Goal: Task Accomplishment & Management: Use online tool/utility

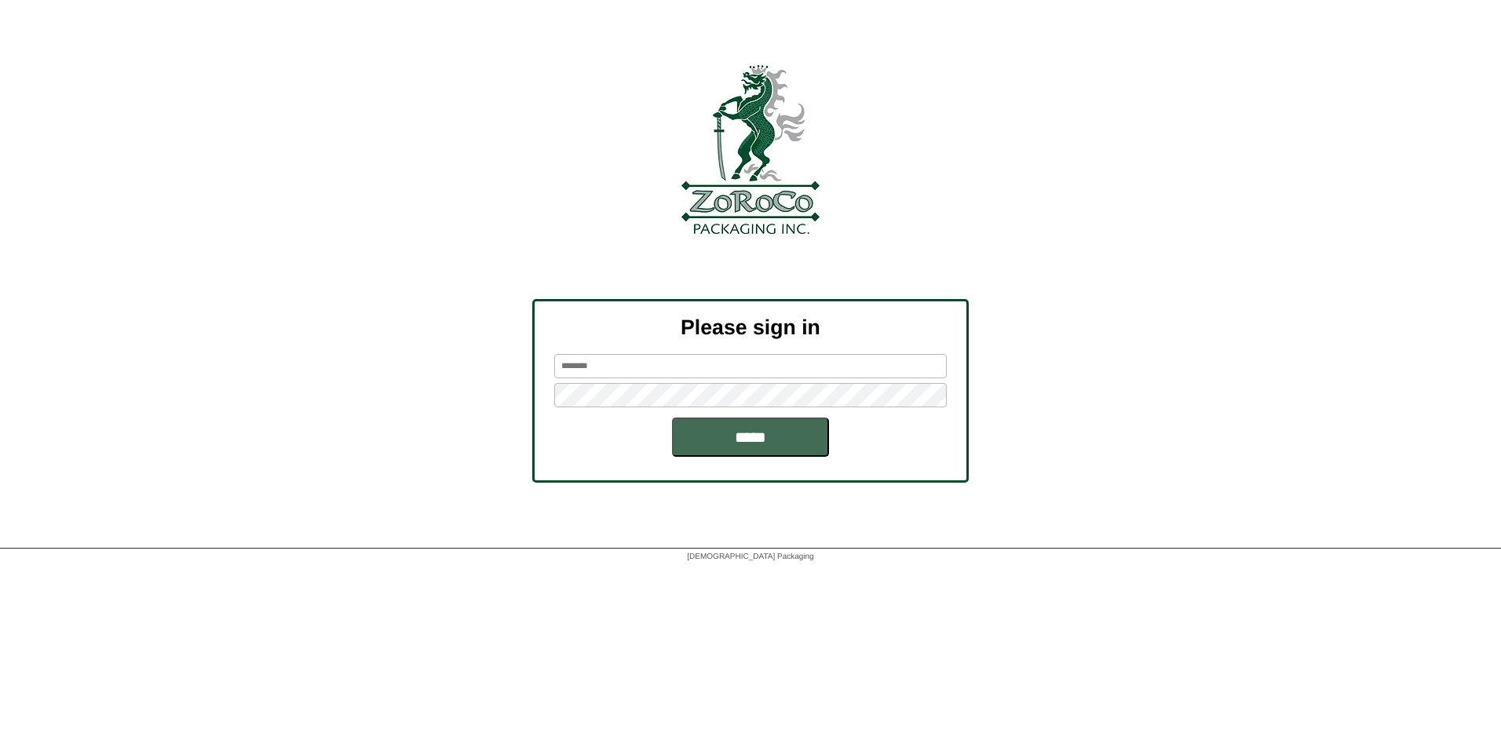
type input "*******"
click at [757, 435] on input "*****" at bounding box center [750, 437] width 157 height 39
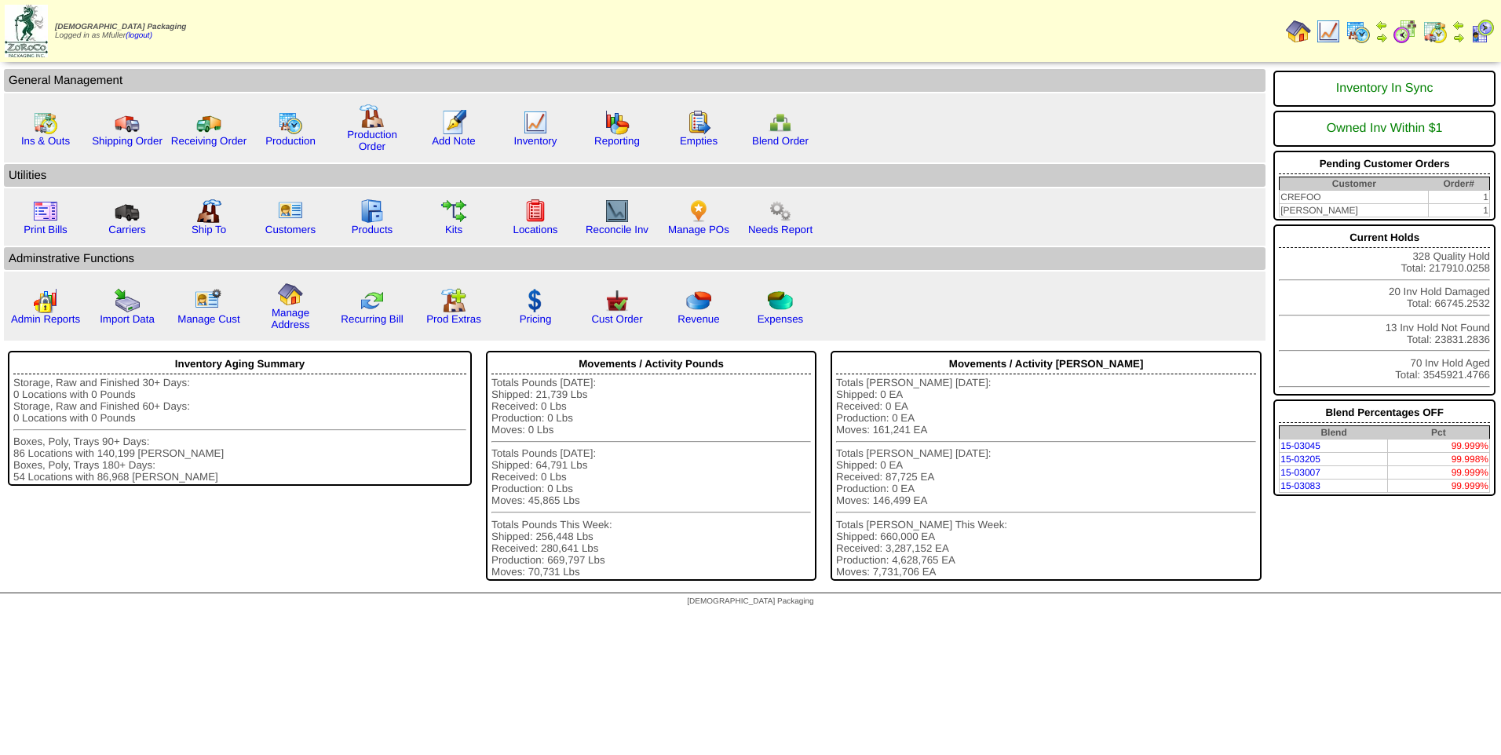
click at [1356, 29] on img at bounding box center [1357, 31] width 25 height 25
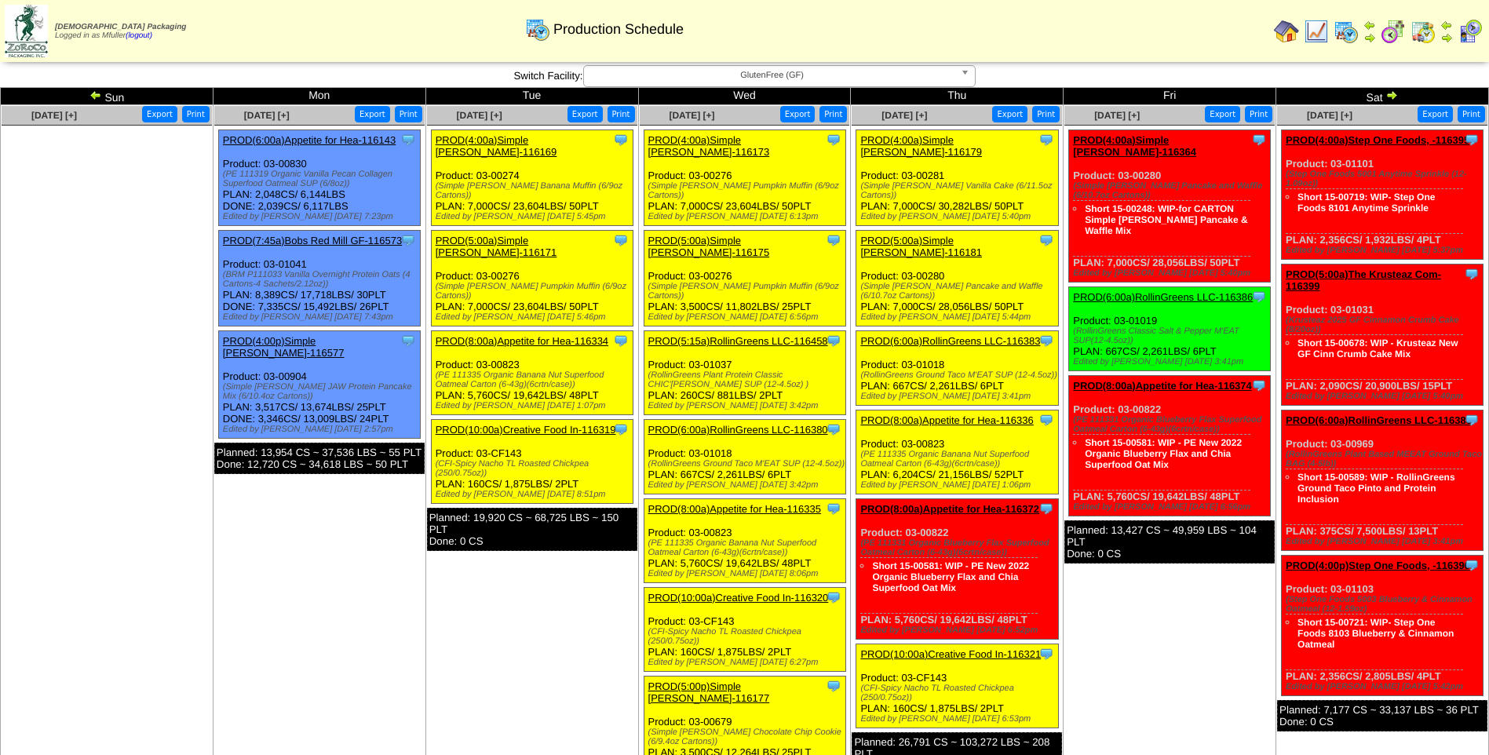
click at [960, 140] on link "PROD(4:00a)Simple Mills-116179" at bounding box center [921, 146] width 122 height 24
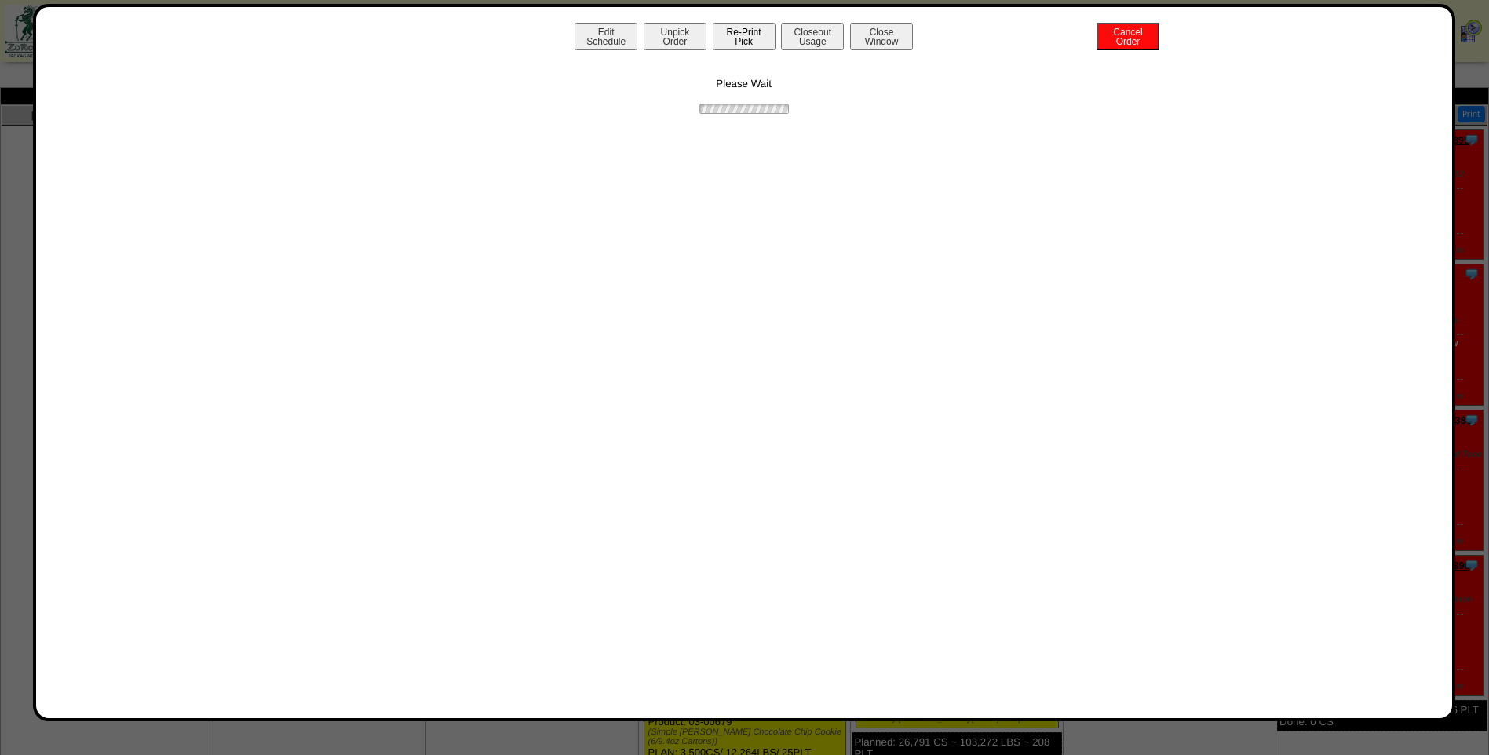
click at [744, 45] on button "Re-Print Pick" at bounding box center [744, 36] width 63 height 27
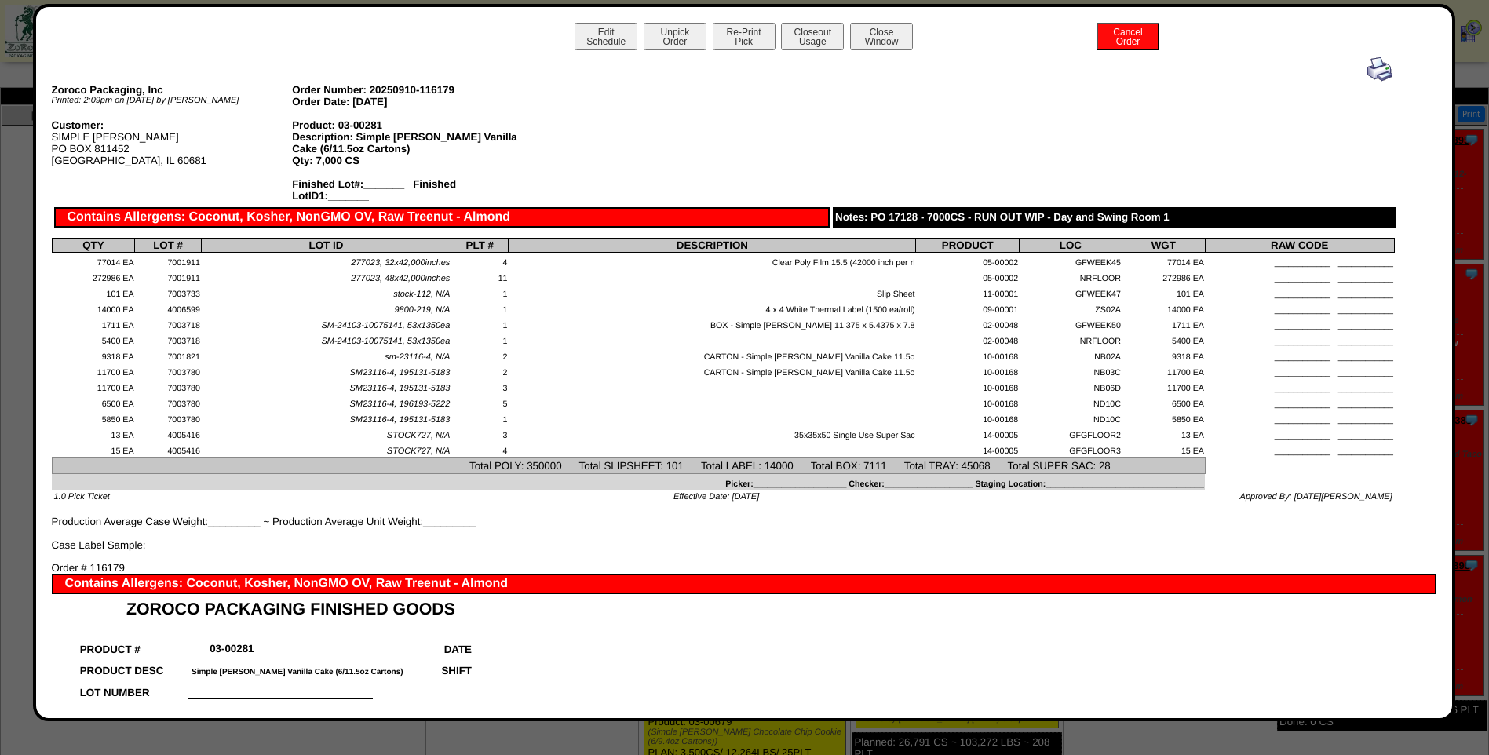
click at [1373, 68] on img at bounding box center [1379, 69] width 25 height 25
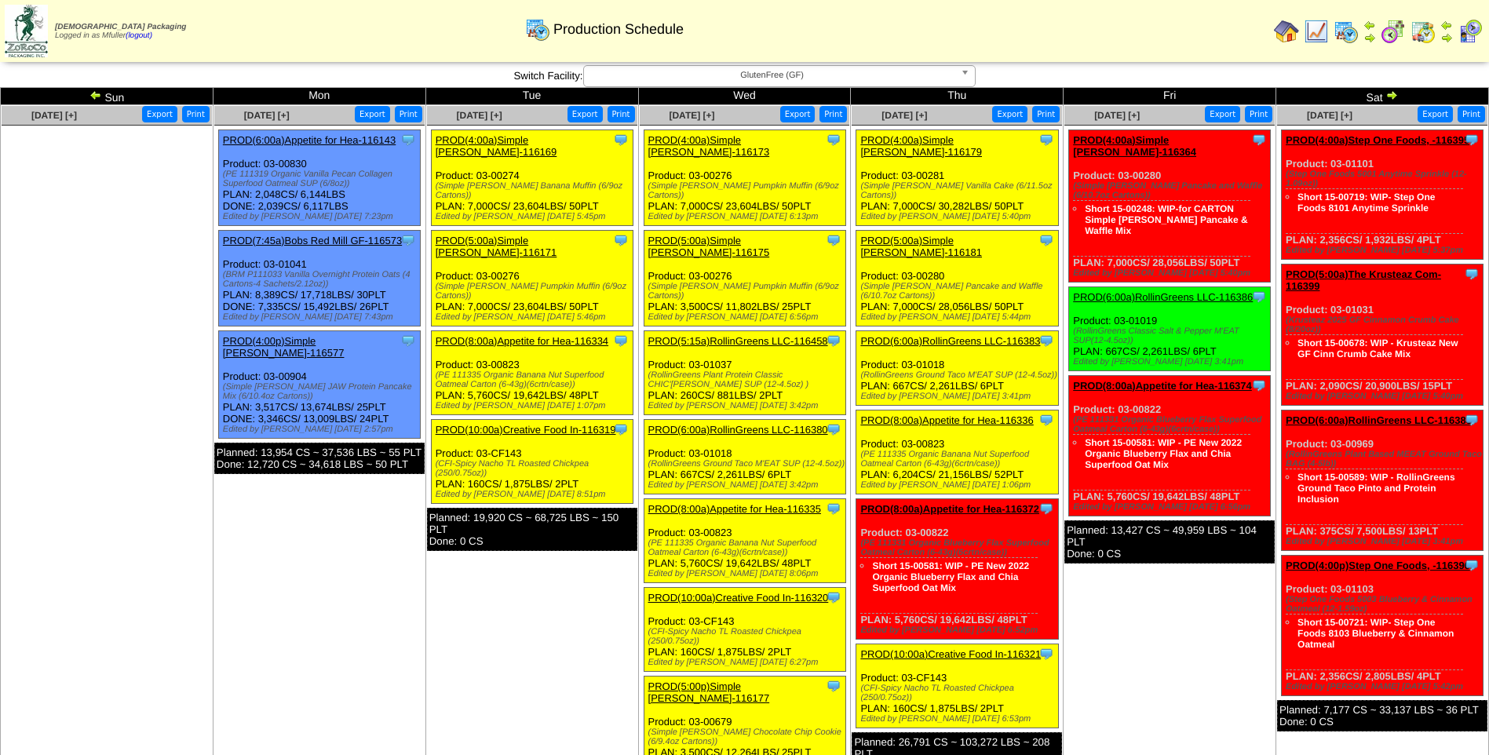
click at [934, 235] on link "PROD(5:00a)Simple [PERSON_NAME]-116181" at bounding box center [921, 247] width 122 height 24
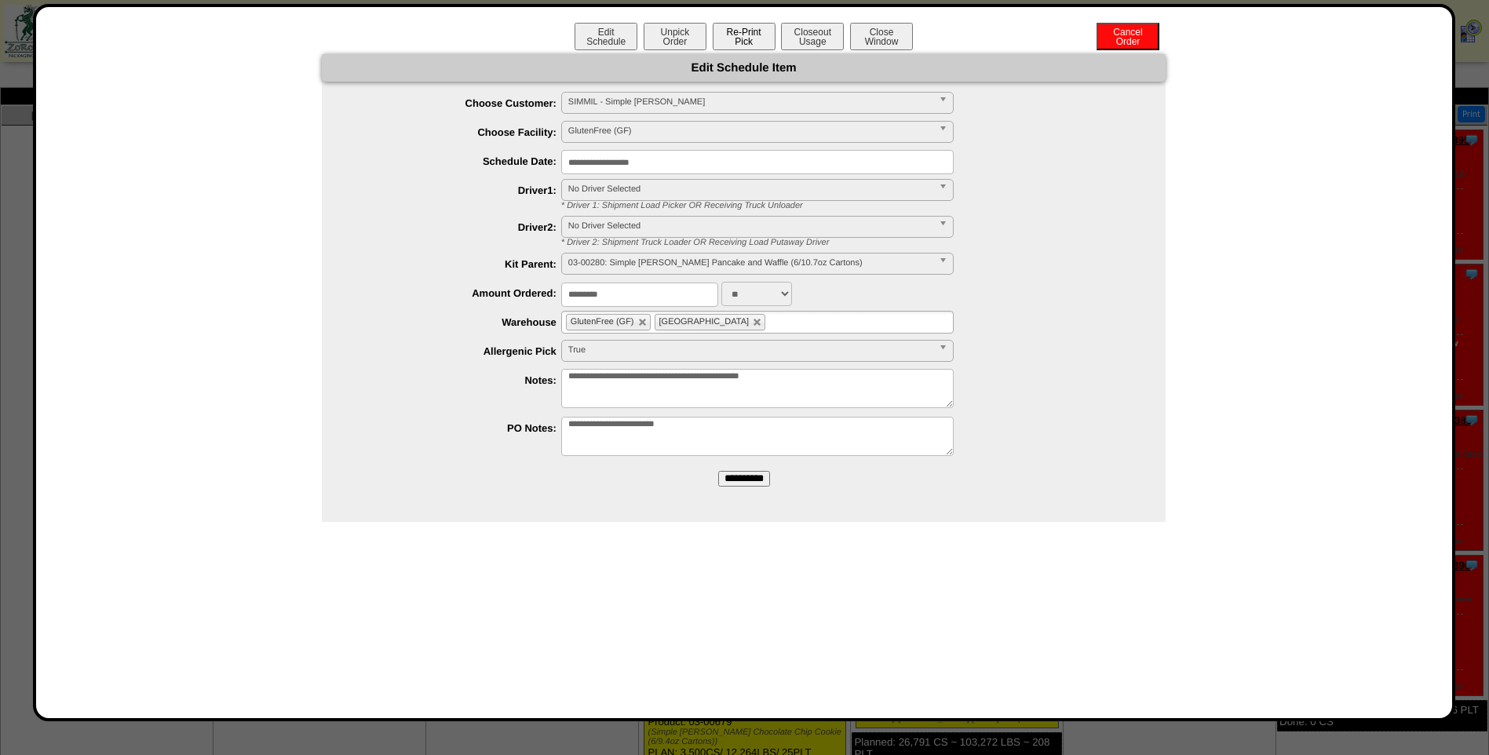
click at [750, 35] on button "Re-Print Pick" at bounding box center [744, 36] width 63 height 27
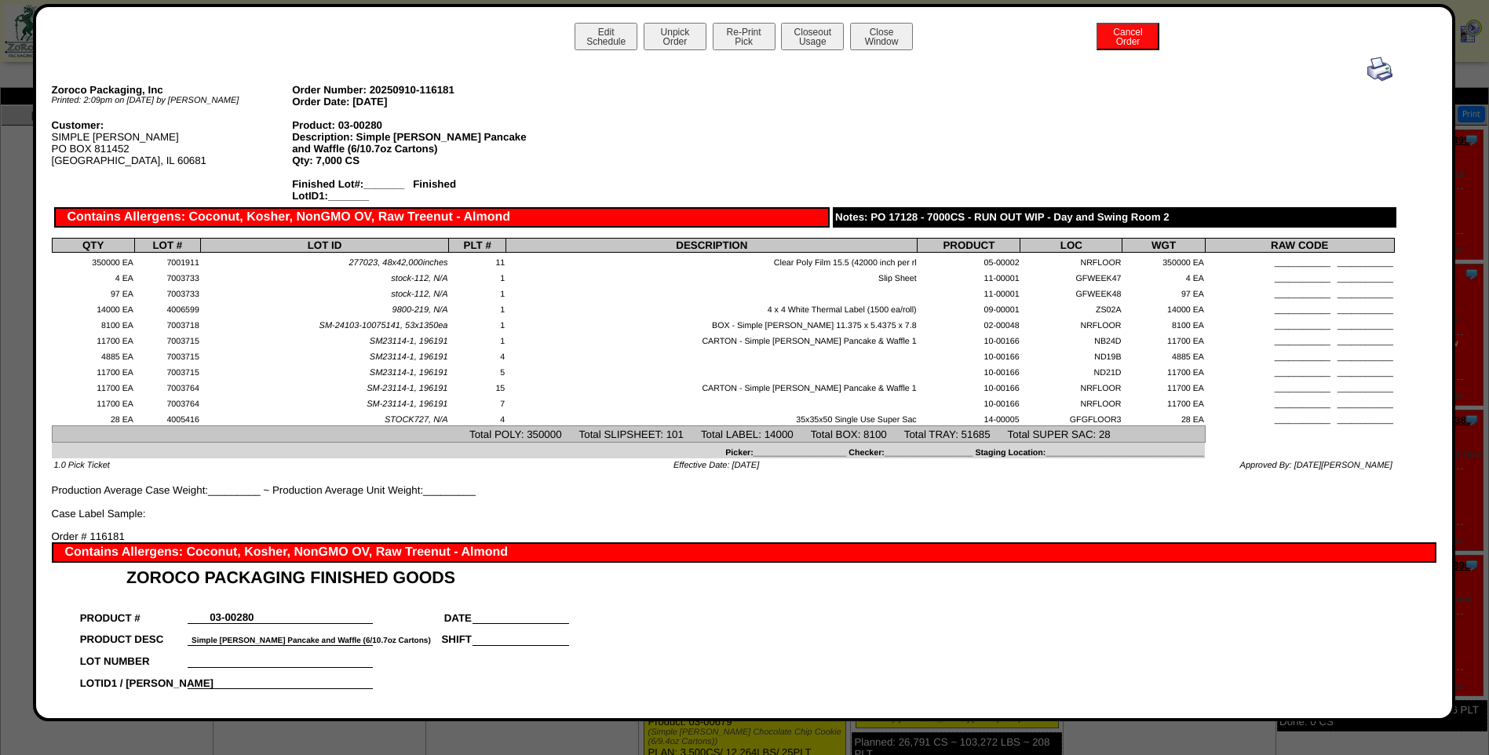
click at [1374, 68] on img at bounding box center [1379, 69] width 25 height 25
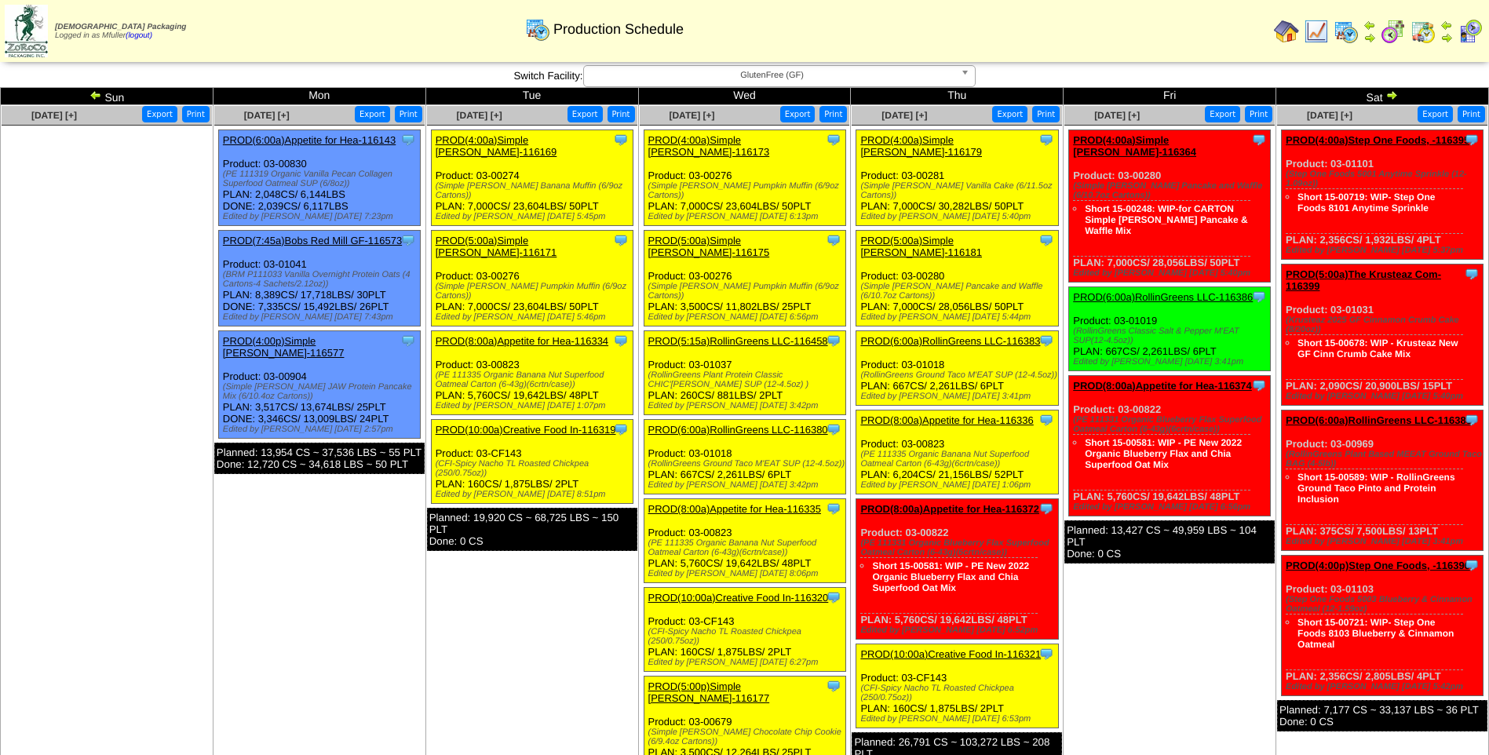
click at [973, 335] on link "PROD(6:00a)RollinGreens LLC-116383" at bounding box center [950, 341] width 180 height 12
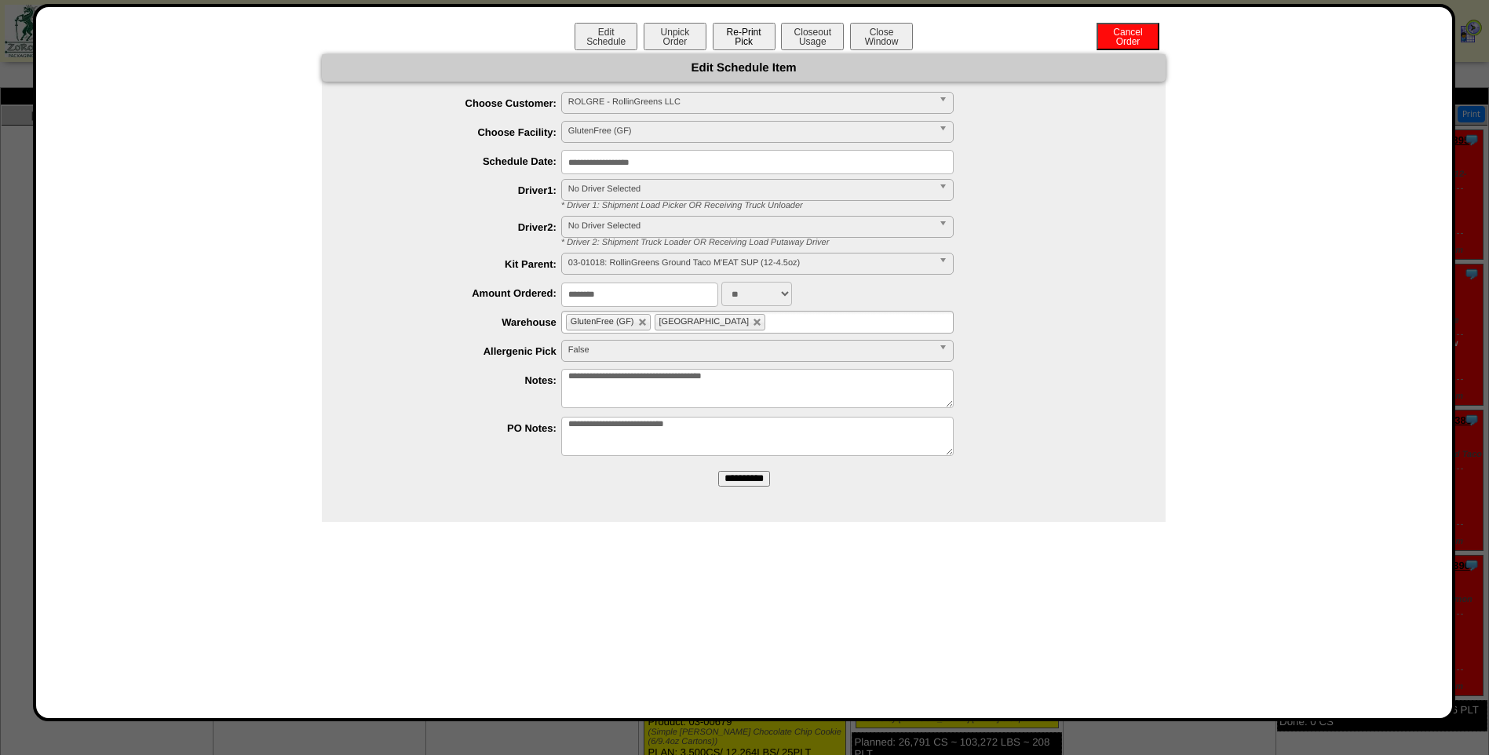
click at [745, 35] on button "Re-Print Pick" at bounding box center [744, 36] width 63 height 27
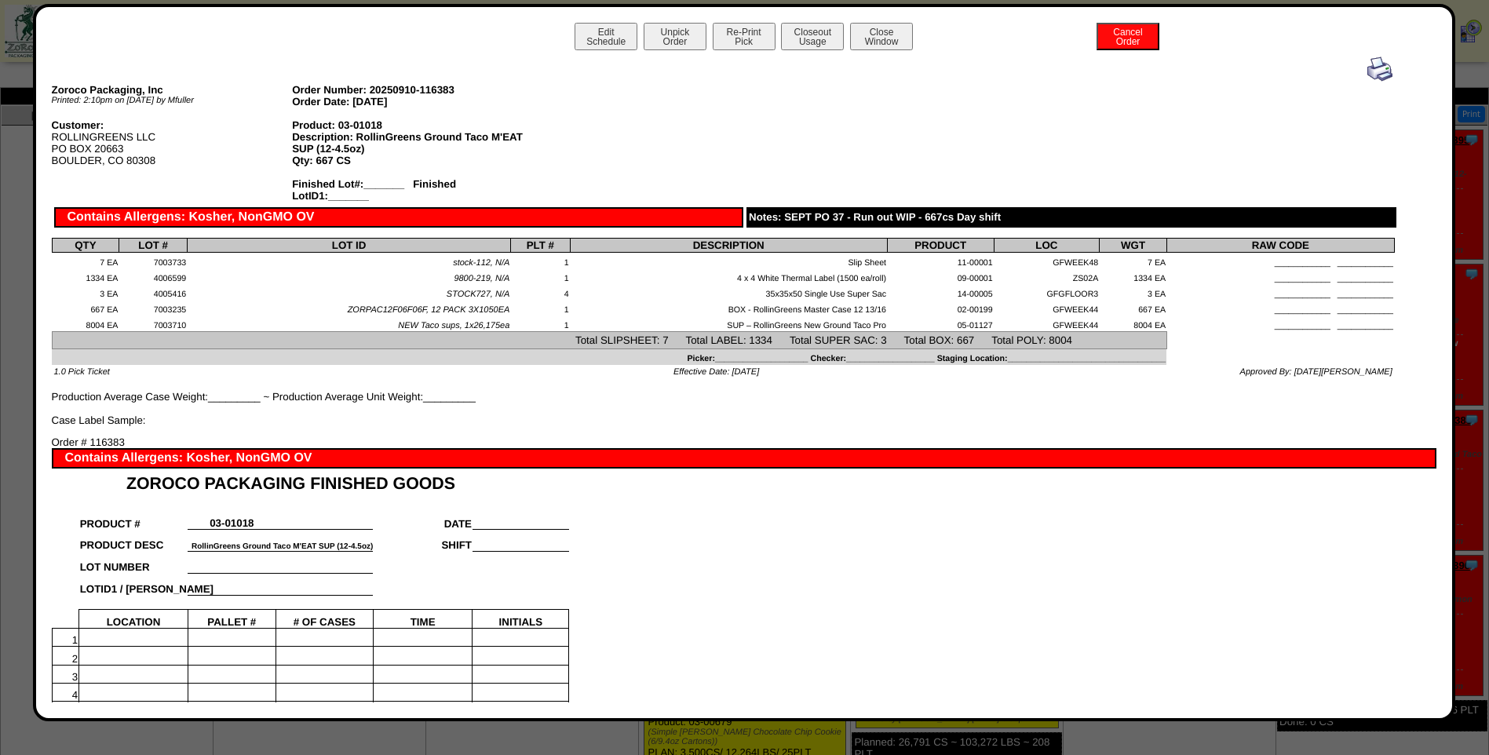
click at [1367, 67] on img at bounding box center [1379, 69] width 25 height 25
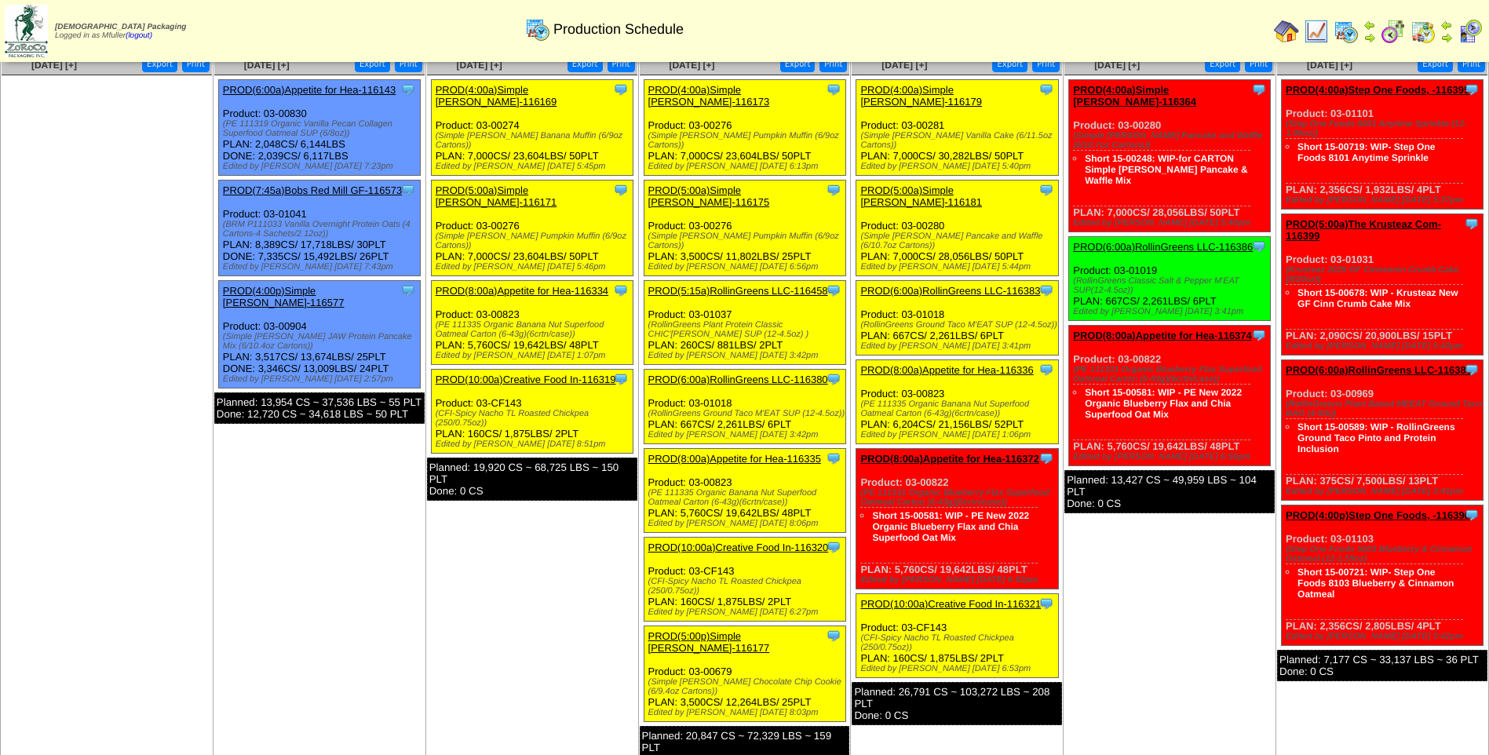
scroll to position [78, 0]
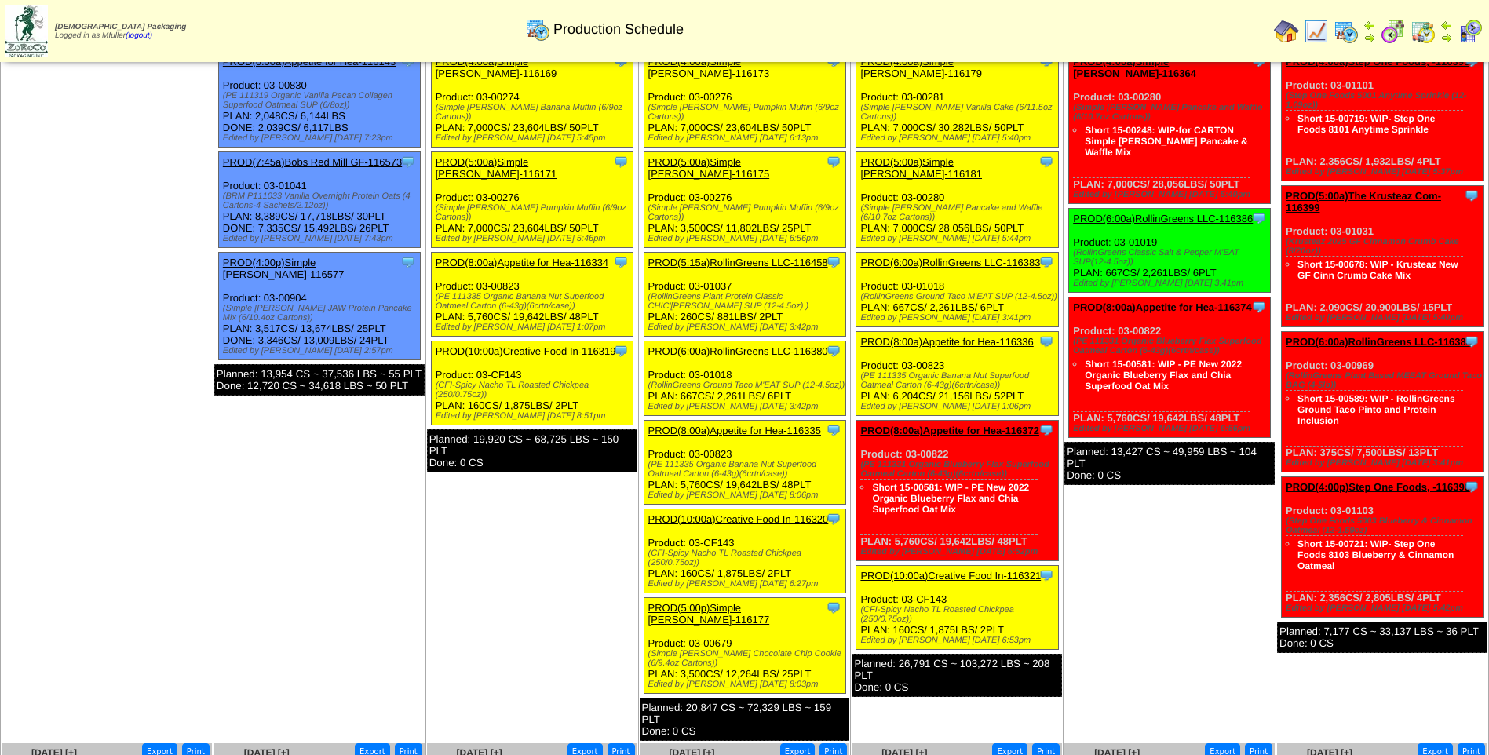
click at [931, 336] on link "PROD(8:00a)Appetite for Hea-116336" at bounding box center [946, 342] width 173 height 12
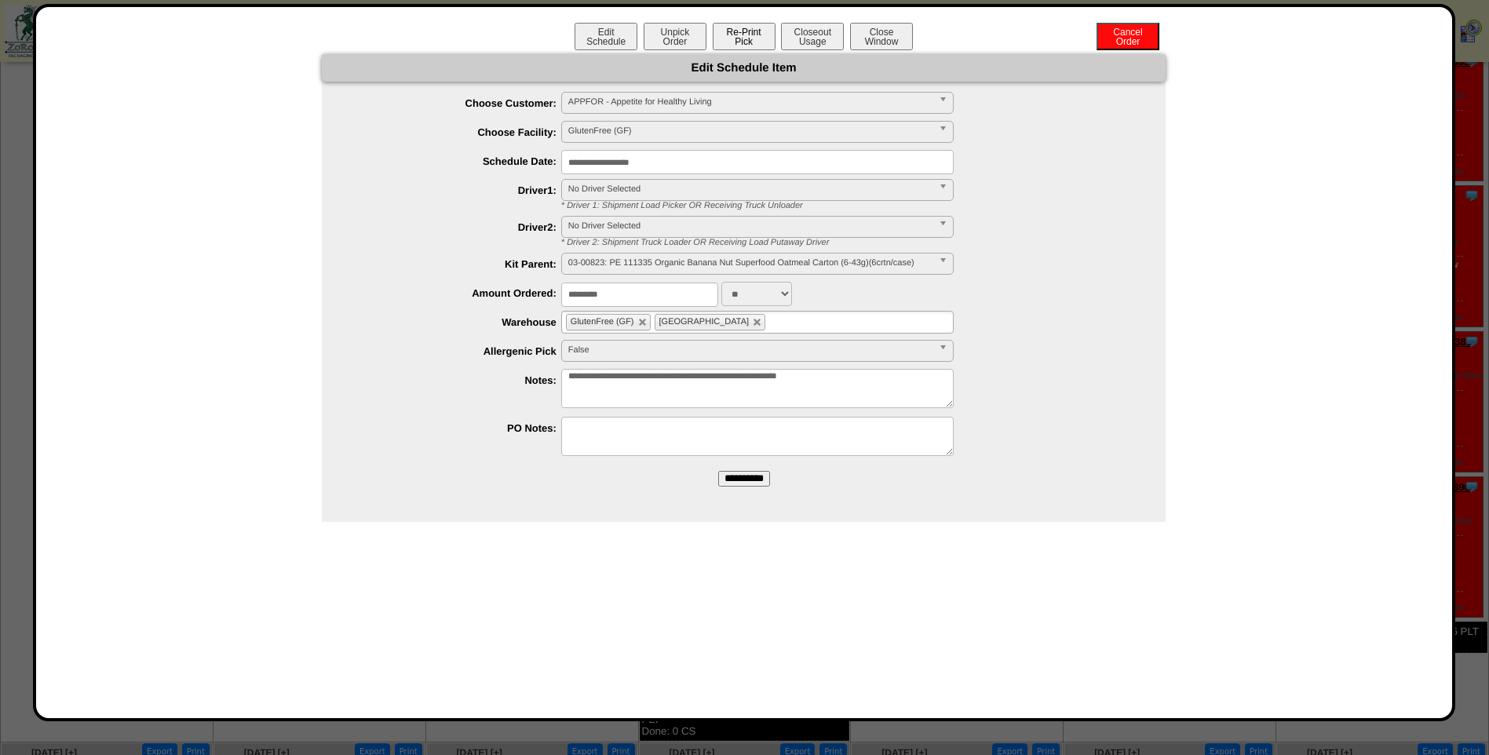
click at [745, 34] on button "Re-Print Pick" at bounding box center [744, 36] width 63 height 27
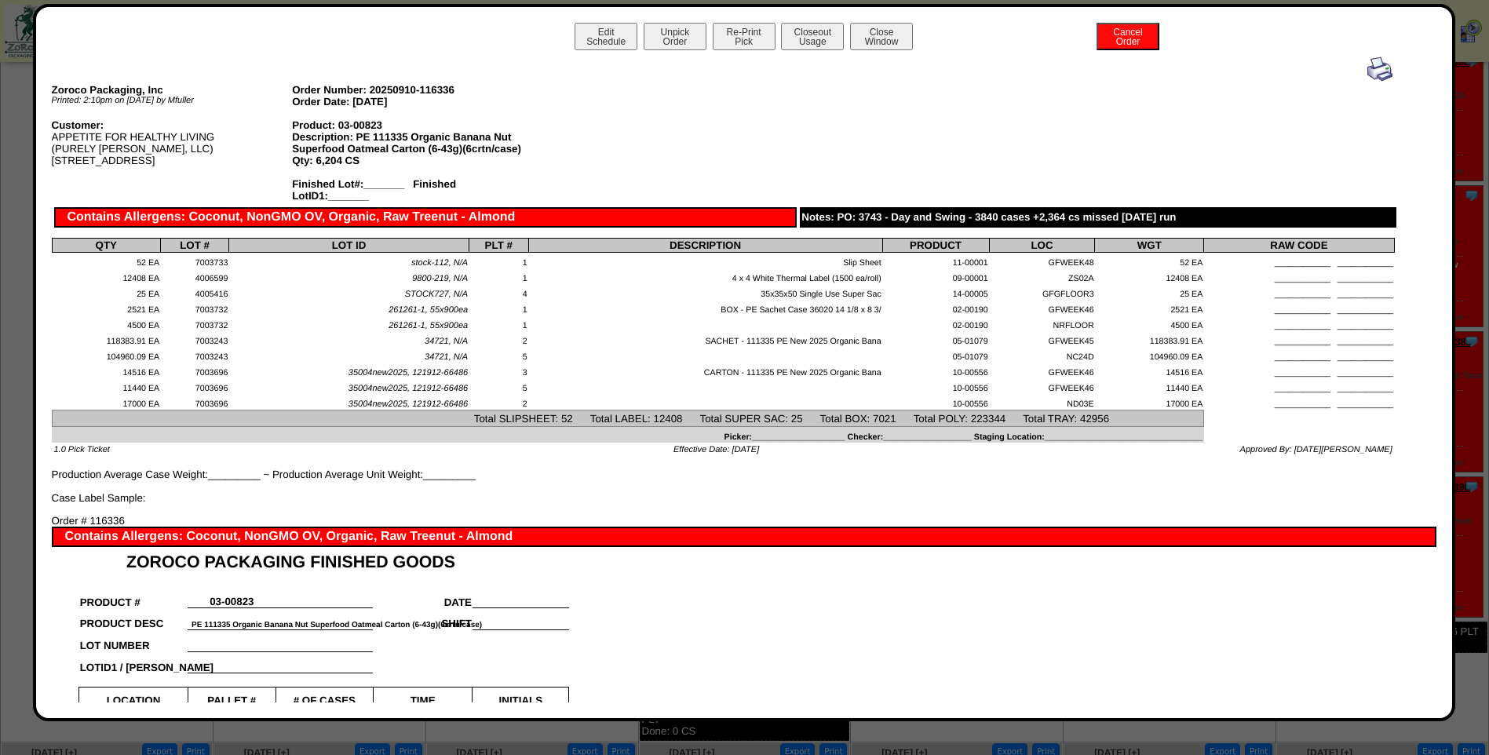
click at [1371, 73] on img at bounding box center [1379, 69] width 25 height 25
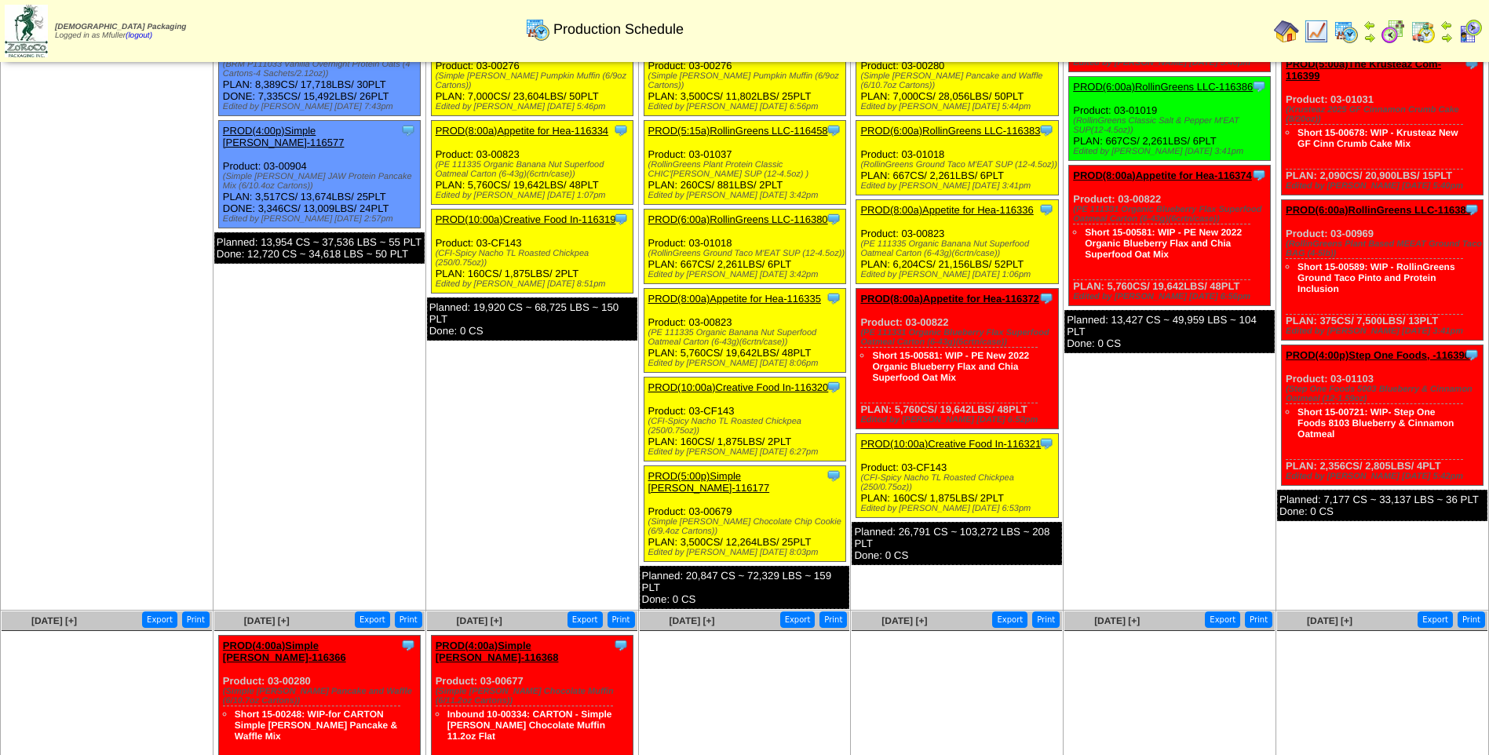
scroll to position [235, 0]
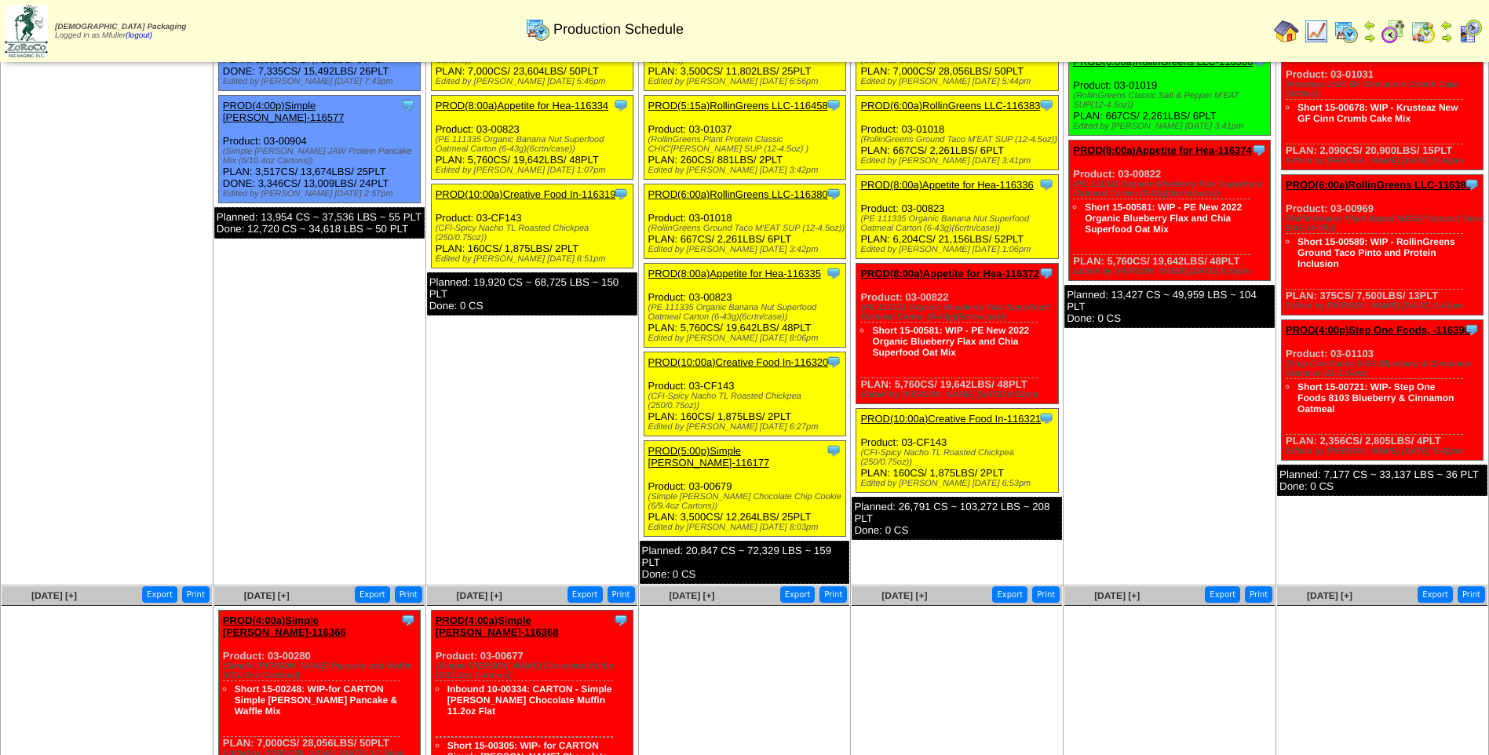
click at [960, 413] on link "PROD(10:00a)Creative Food In-116321" at bounding box center [950, 419] width 181 height 12
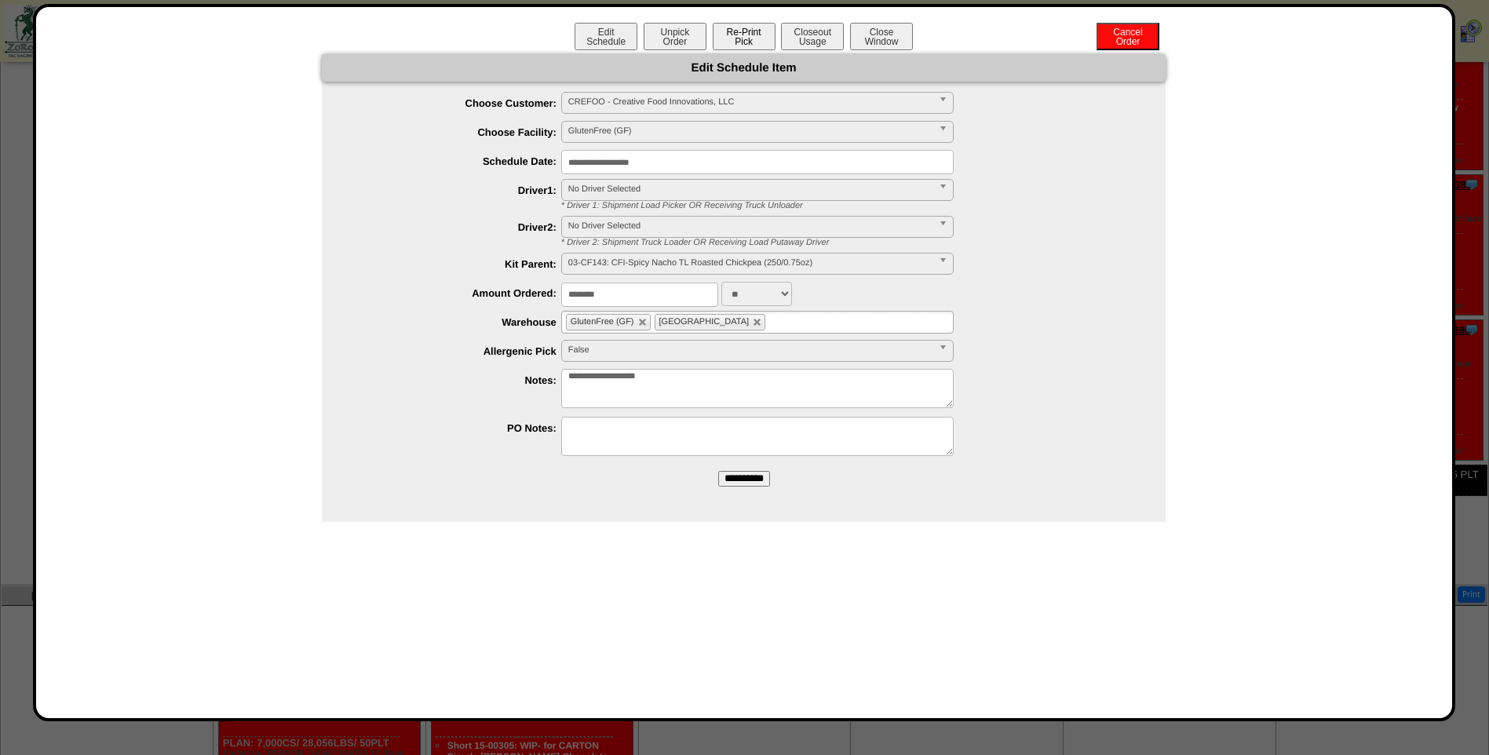
click at [735, 42] on button "Re-Print Pick" at bounding box center [744, 36] width 63 height 27
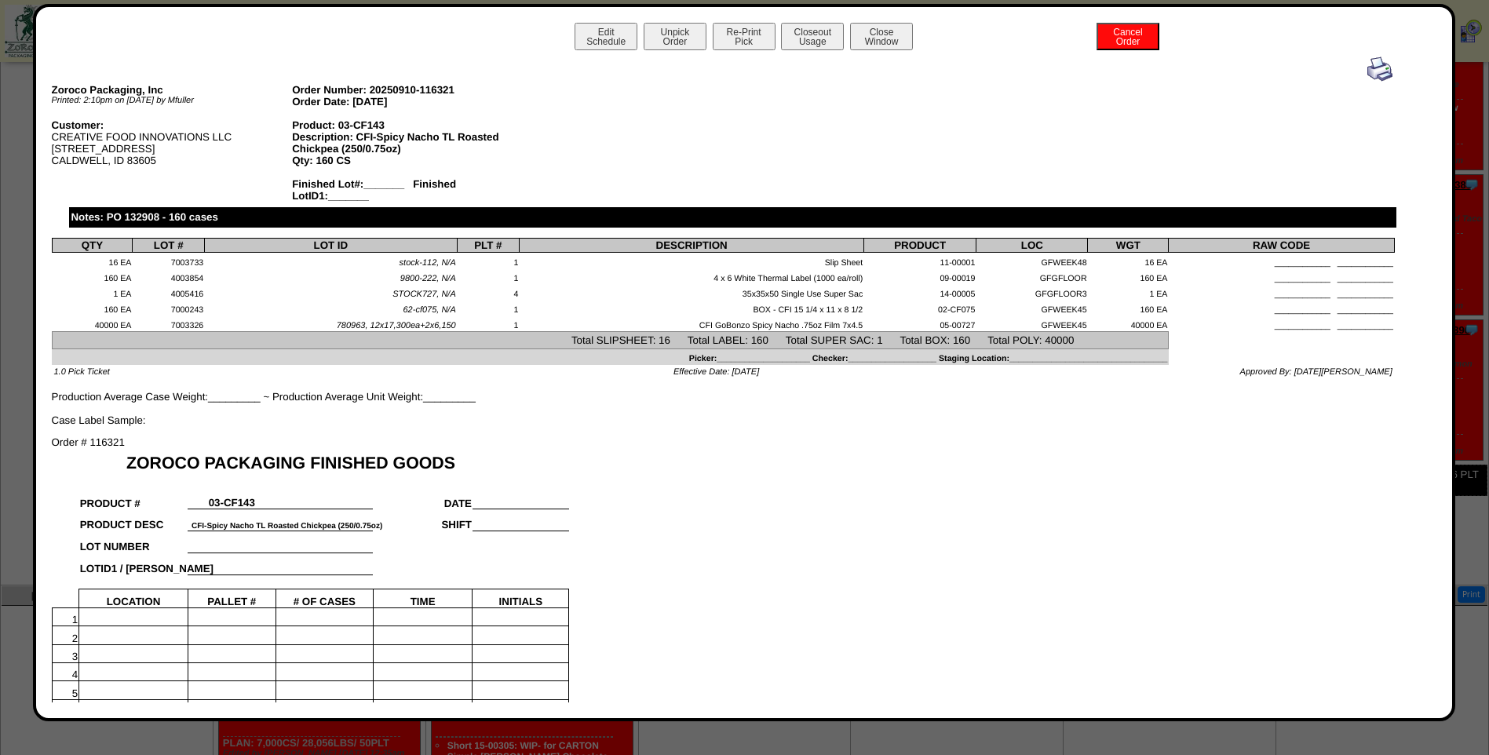
click at [1370, 67] on img at bounding box center [1379, 69] width 25 height 25
